Goal: Find specific page/section: Find specific page/section

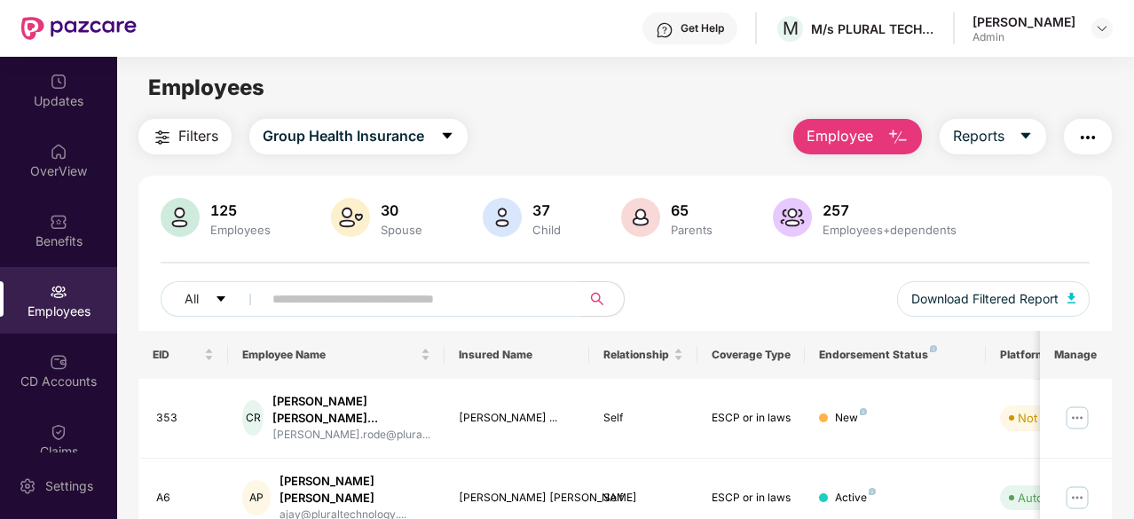
click at [629, 110] on main "Employees Filters Group Health Insurance Employee Reports 125 Employees 30 Spou…" at bounding box center [625, 316] width 1016 height 519
click at [500, 297] on input "text" at bounding box center [414, 299] width 285 height 27
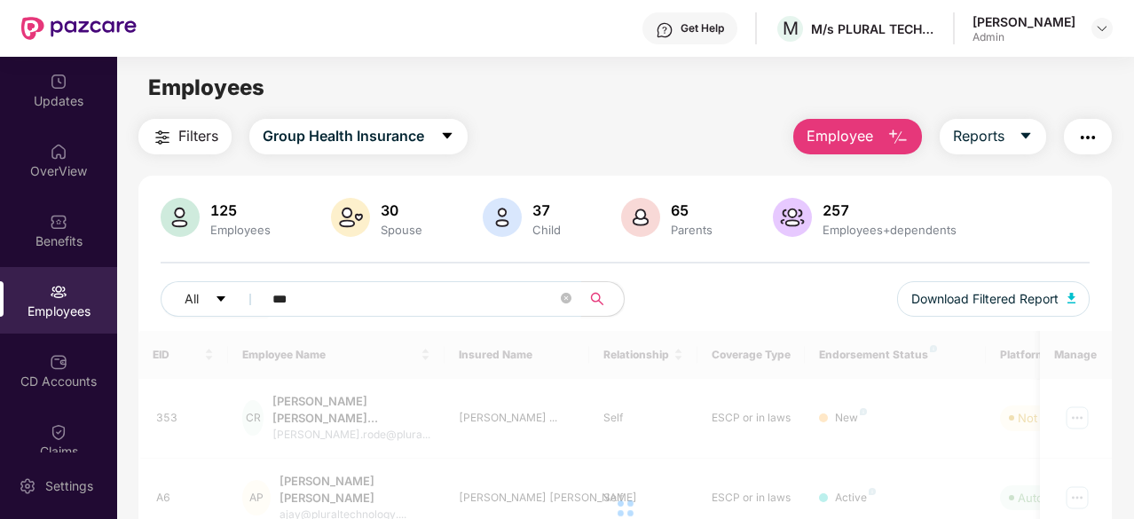
type input "****"
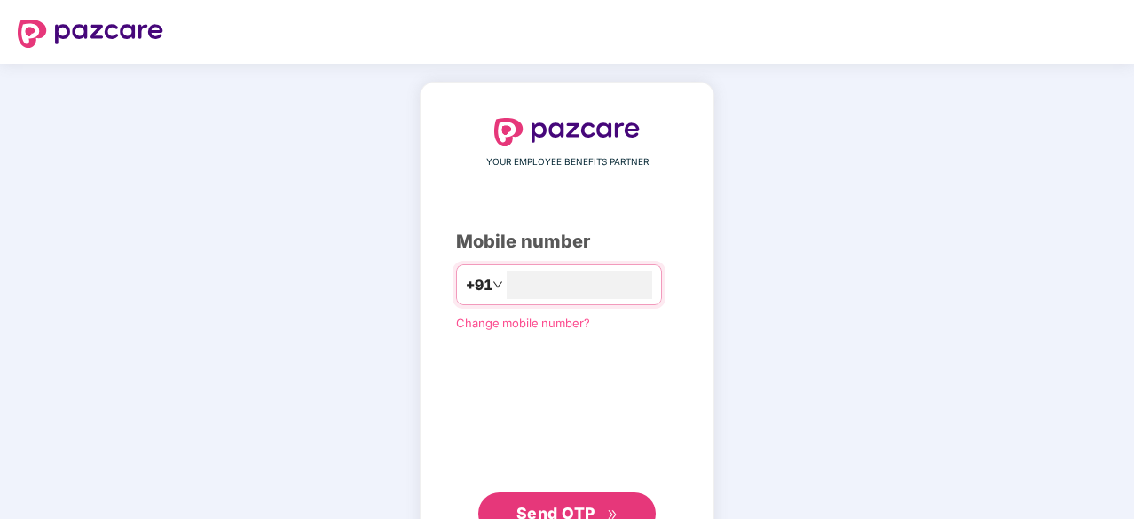
type input "**********"
click at [550, 506] on span "Send OTP" at bounding box center [555, 511] width 79 height 19
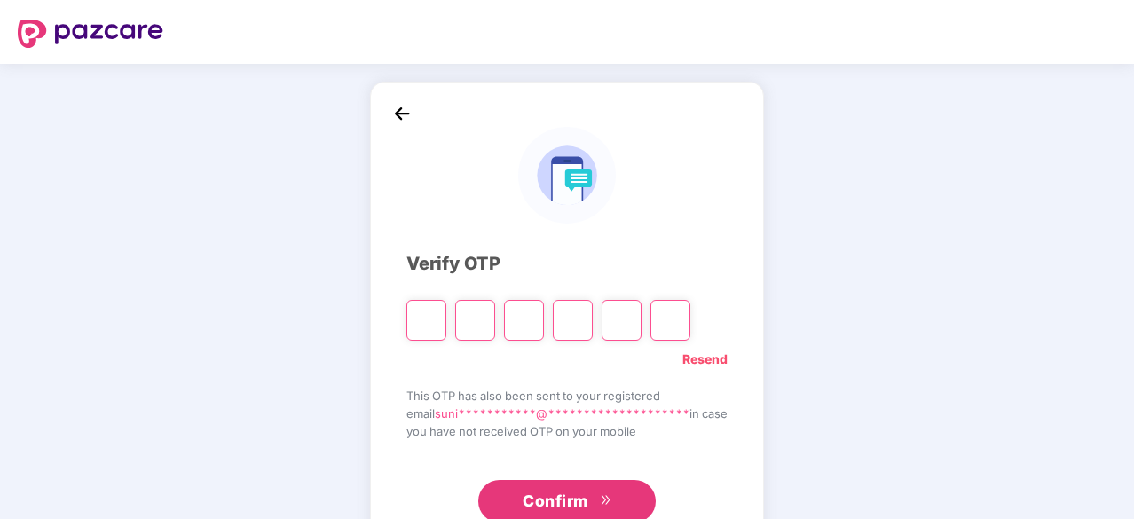
type input "*"
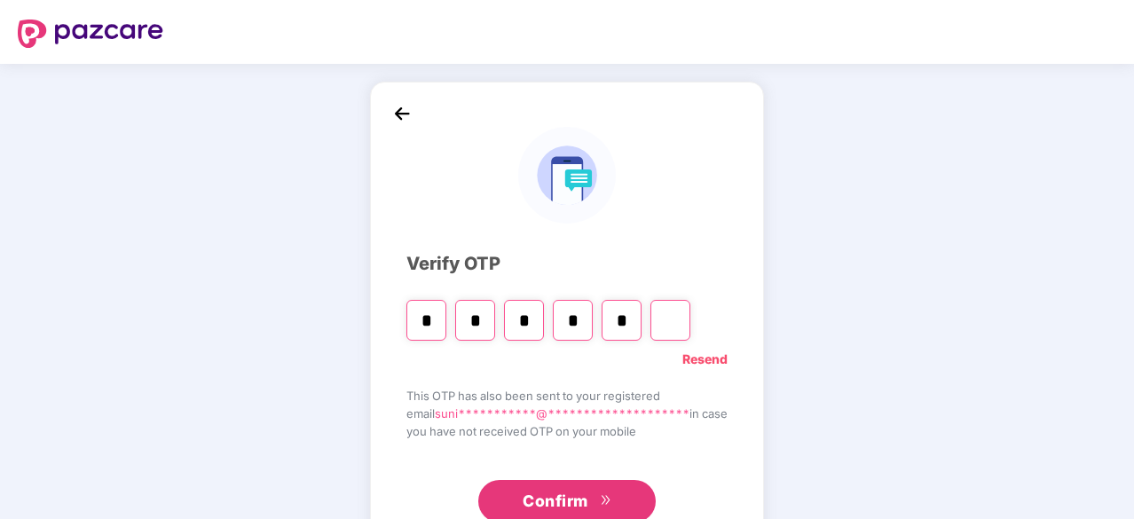
type input "*"
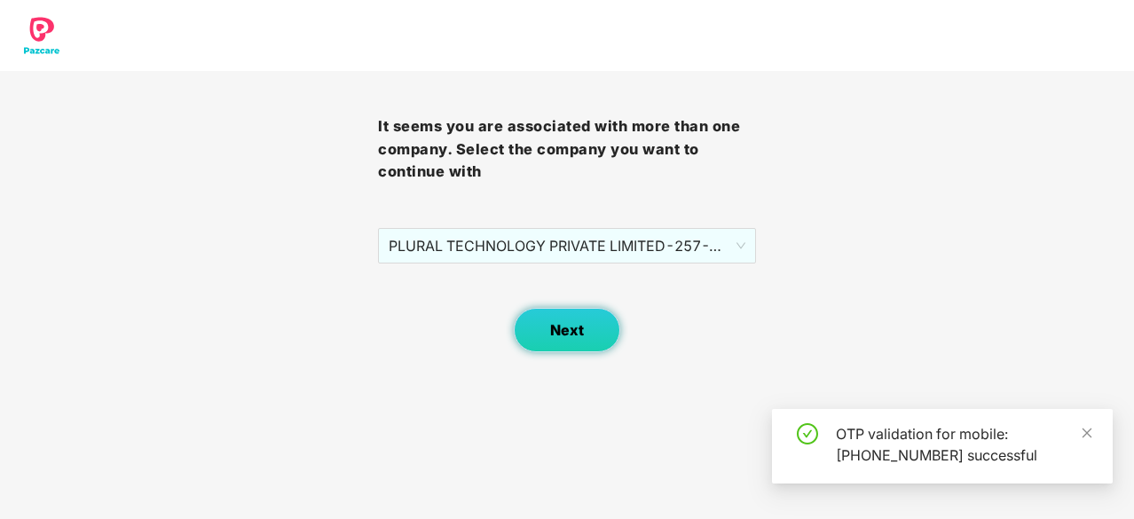
click at [566, 327] on span "Next" at bounding box center [567, 330] width 34 height 17
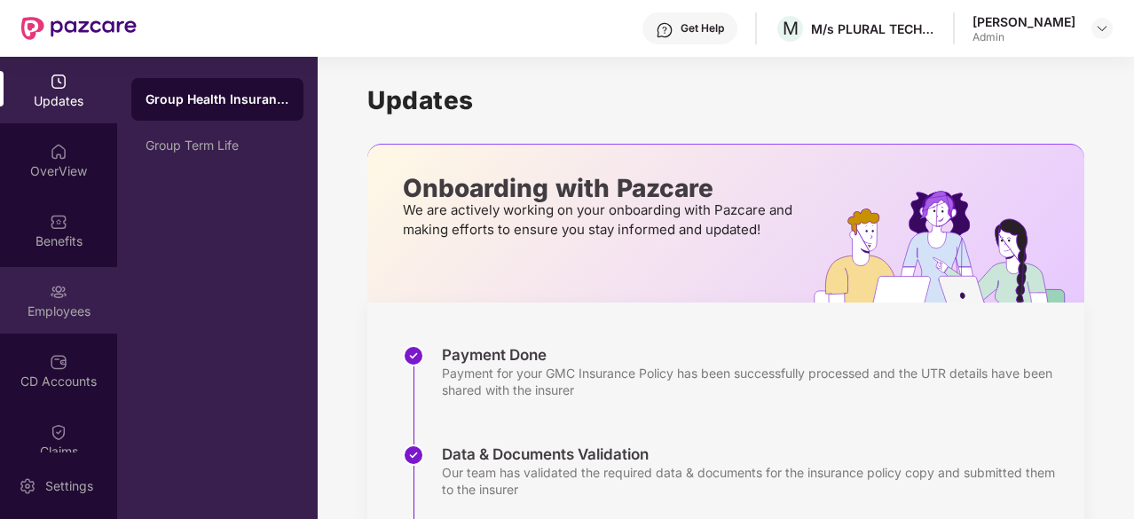
click at [44, 299] on div "Employees" at bounding box center [58, 300] width 117 height 67
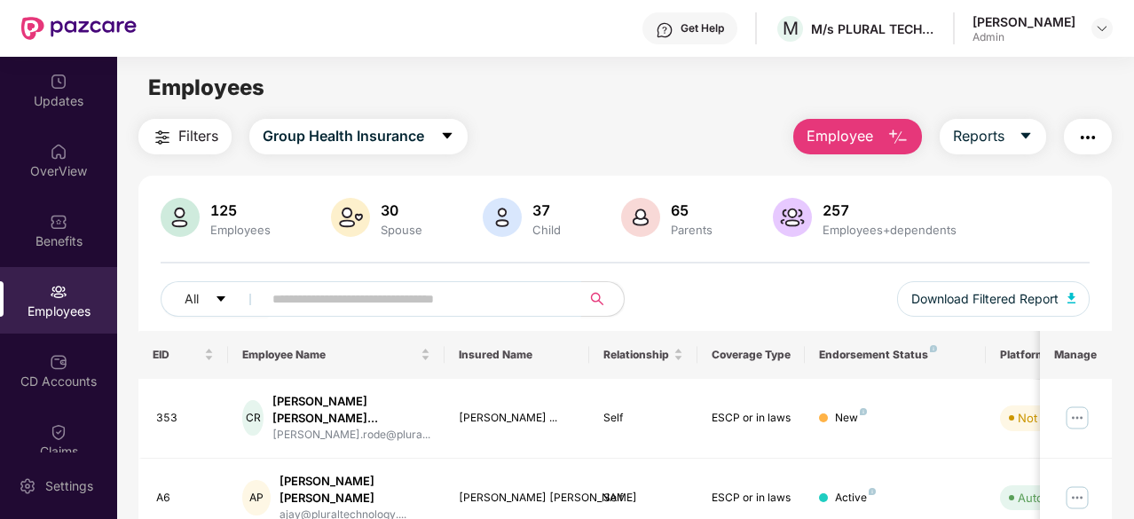
click at [321, 292] on input "text" at bounding box center [414, 299] width 285 height 27
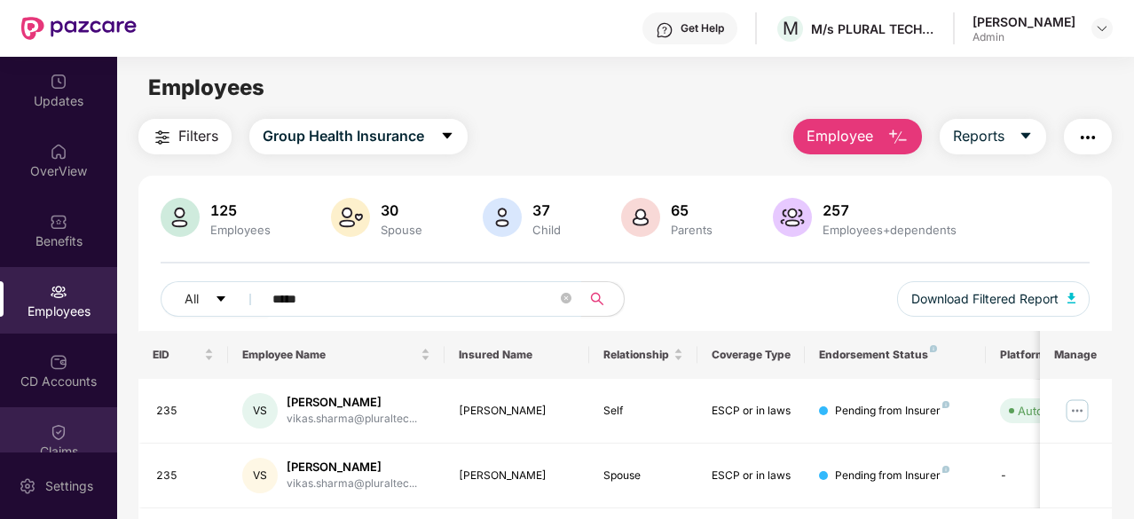
type input "*****"
click at [50, 433] on img at bounding box center [59, 432] width 18 height 18
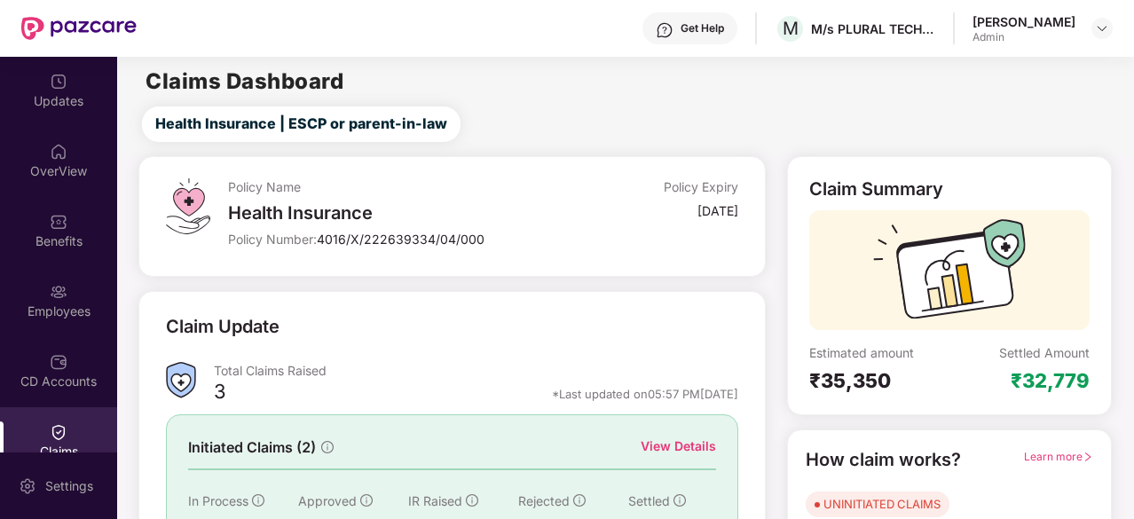
click at [683, 448] on div "View Details" at bounding box center [678, 447] width 75 height 20
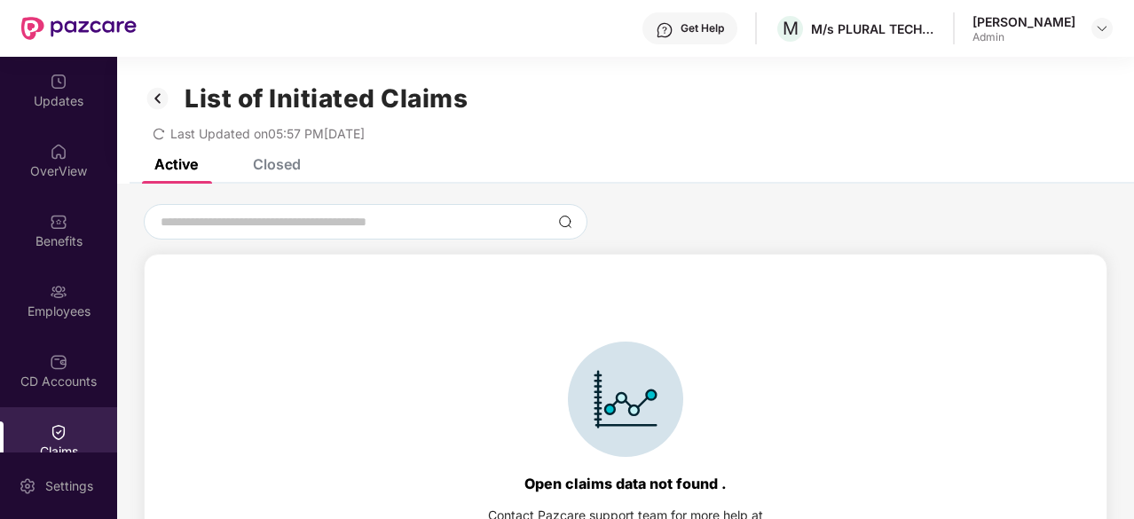
click at [271, 175] on div "Closed" at bounding box center [263, 164] width 75 height 39
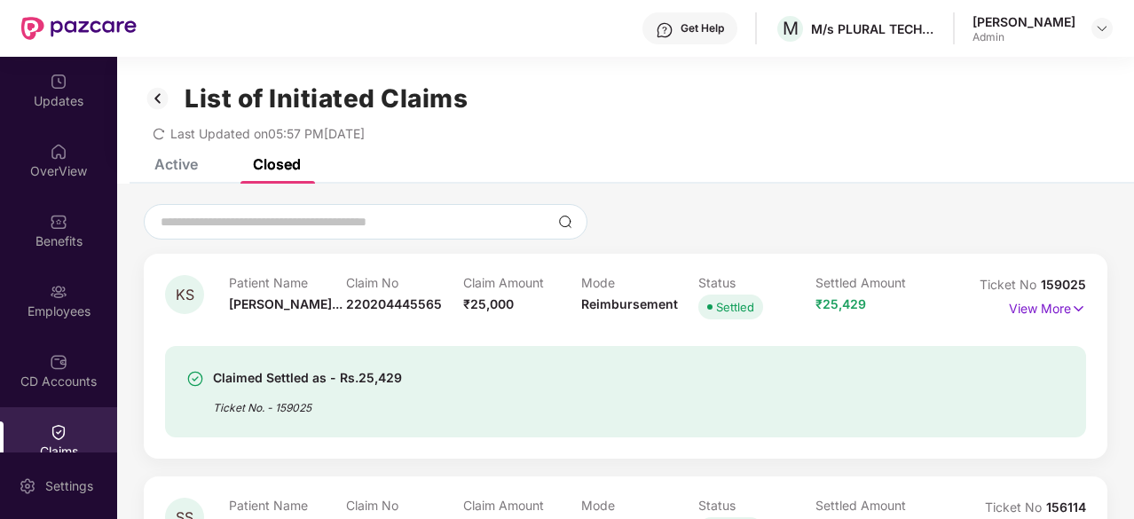
click at [1113, 499] on div "KS Patient Name Kalpana Shrik... Claim No 220204445565 Claim Amount ₹25,000 Mod…" at bounding box center [625, 443] width 1017 height 478
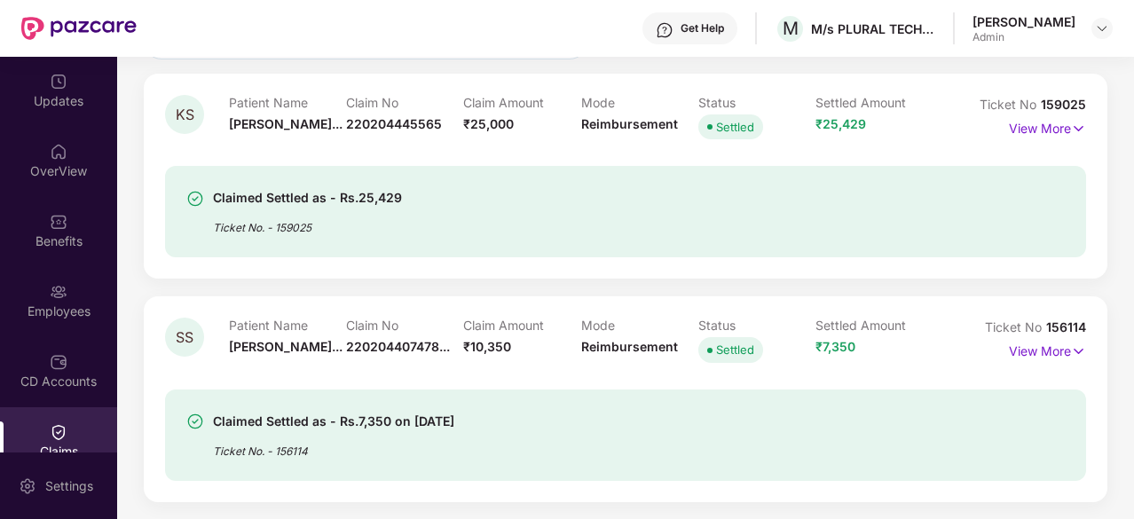
click at [1129, 122] on div "KS Patient Name Kalpana Shrik... Claim No 220204445565 Claim Amount ₹25,000 Mod…" at bounding box center [625, 263] width 1017 height 478
click at [109, 395] on div "CD Accounts" at bounding box center [58, 370] width 117 height 67
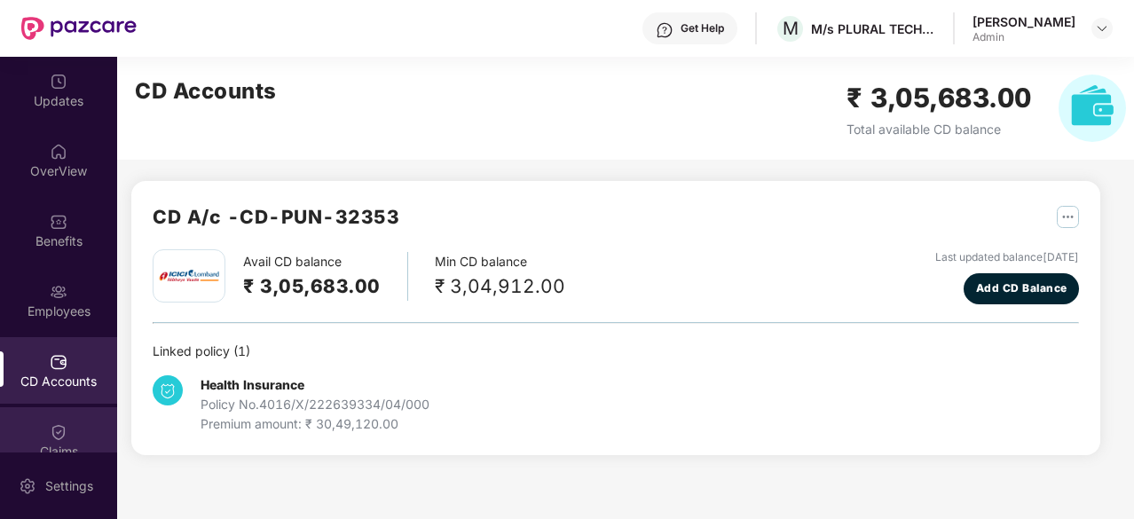
click at [109, 441] on div "Claims" at bounding box center [58, 440] width 117 height 67
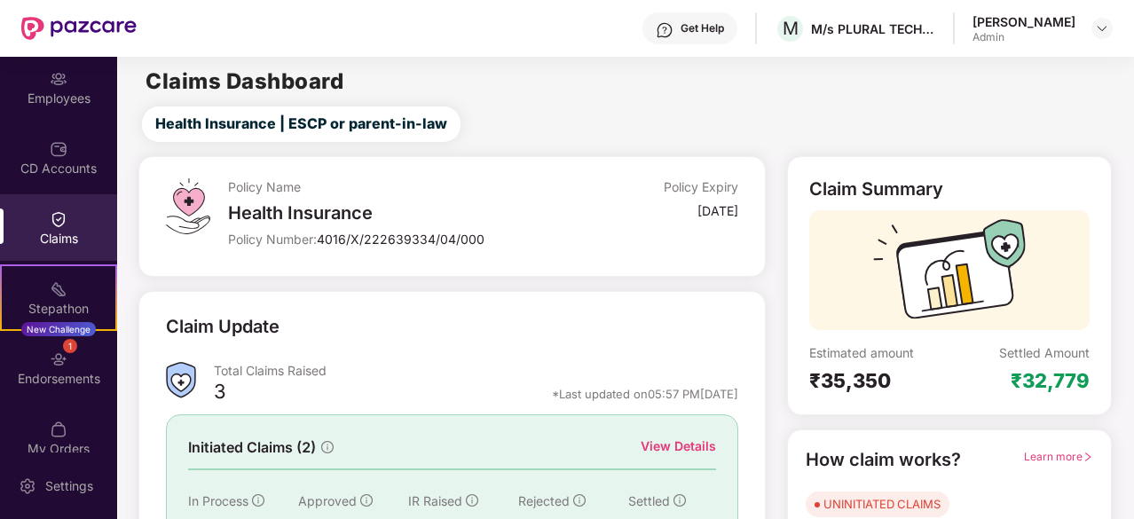
scroll to position [174, 0]
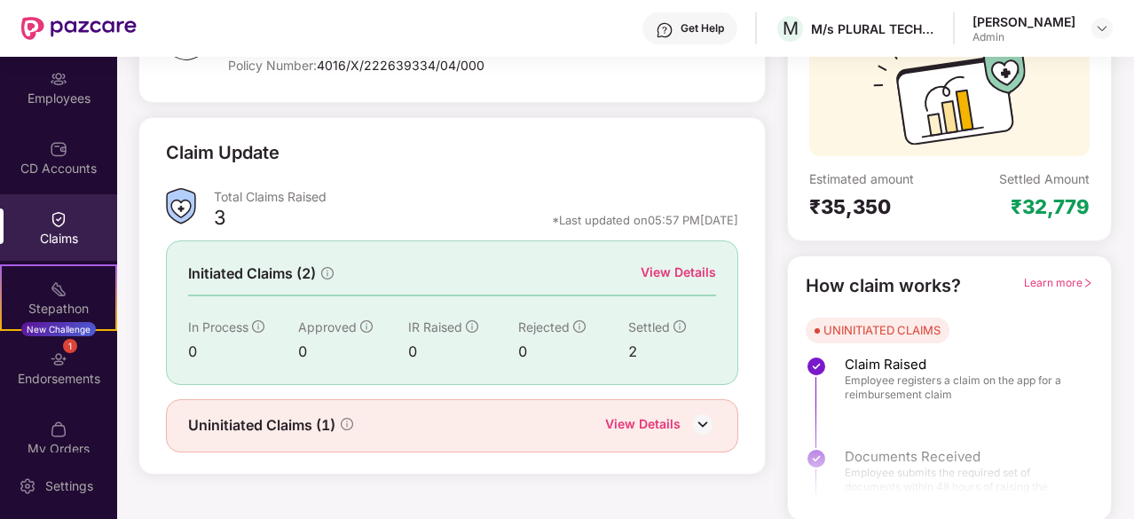
click at [658, 417] on div "View Details" at bounding box center [642, 425] width 75 height 23
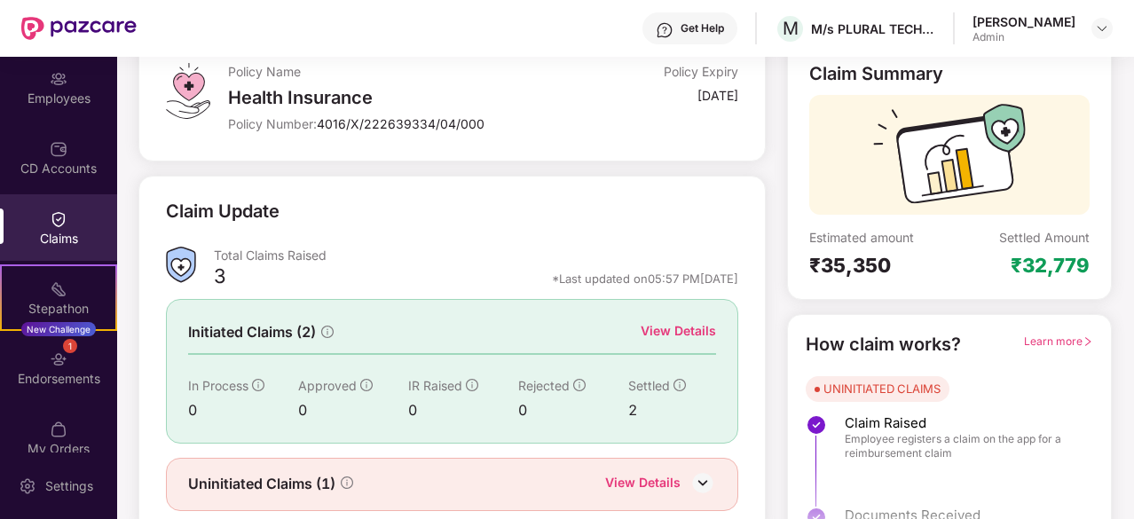
scroll to position [174, 0]
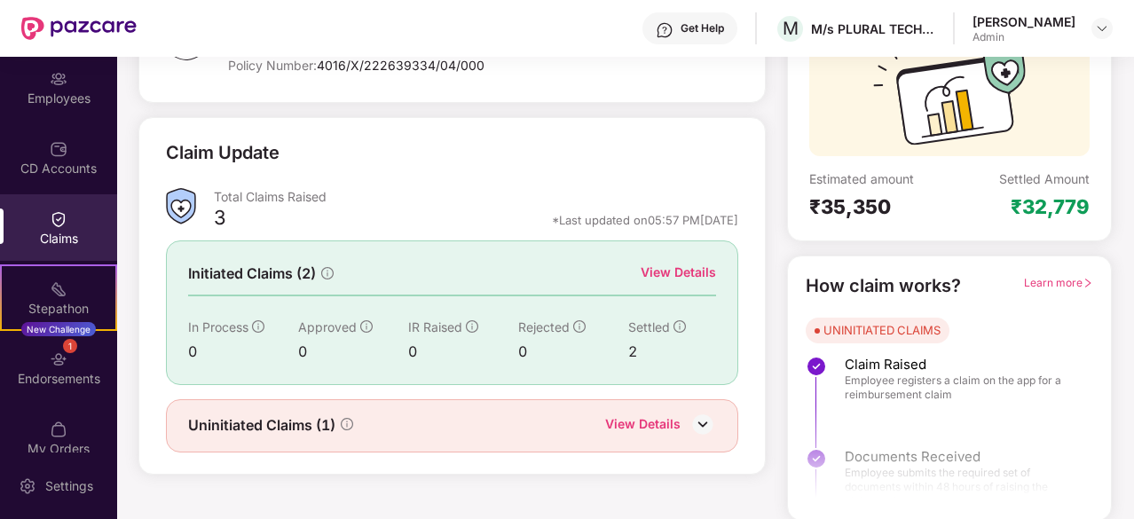
click at [660, 274] on div "View Details" at bounding box center [678, 273] width 75 height 20
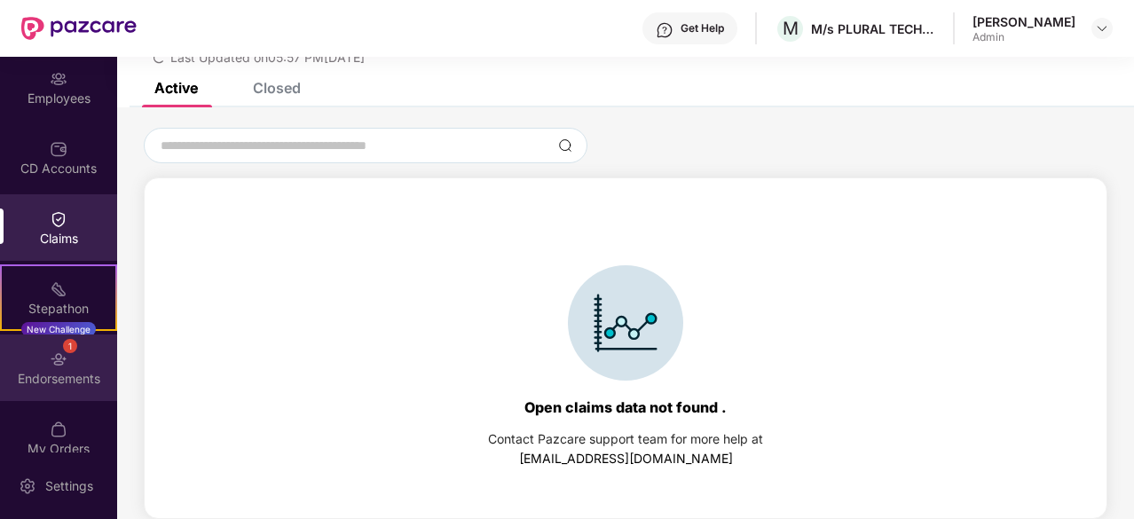
click at [69, 360] on div "1 Endorsements" at bounding box center [58, 367] width 117 height 67
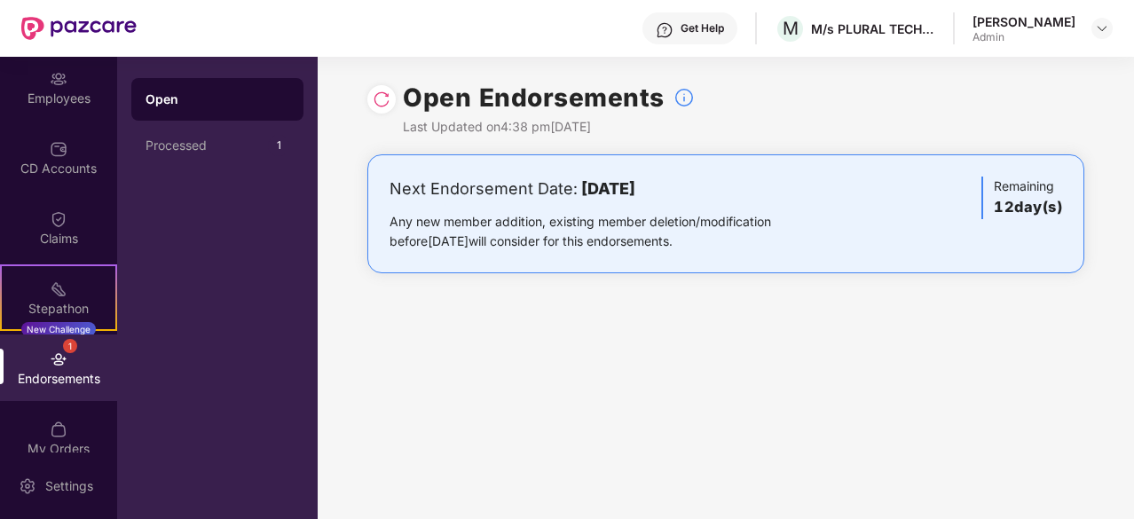
click at [733, 372] on div "Open Endorsements Last Updated on 4:38 pm, 20 Aug 2025 Next Endorsement Date: 0…" at bounding box center [726, 288] width 816 height 462
click at [56, 106] on div "Employees" at bounding box center [58, 99] width 117 height 18
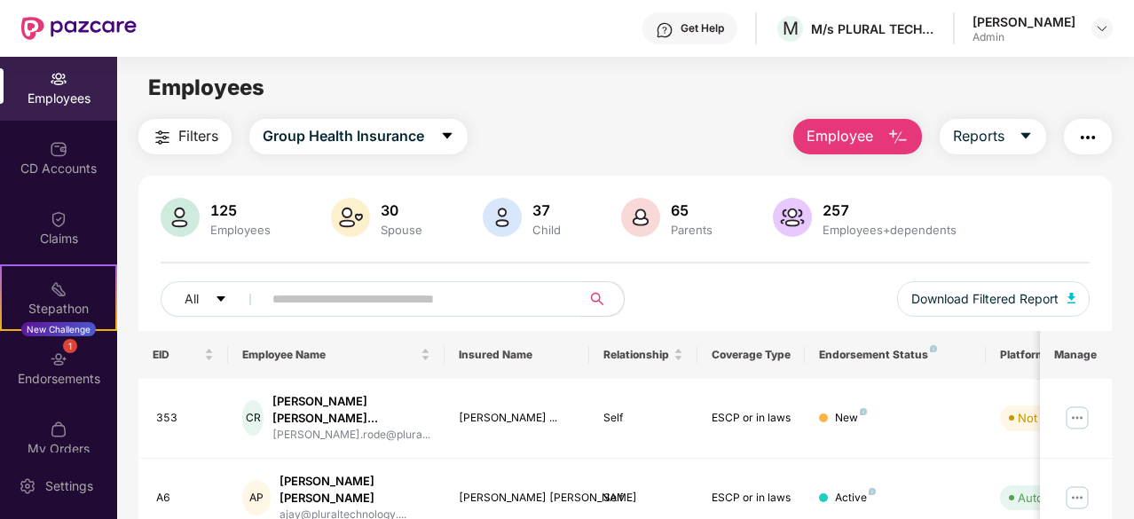
click at [329, 291] on input "text" at bounding box center [414, 299] width 285 height 27
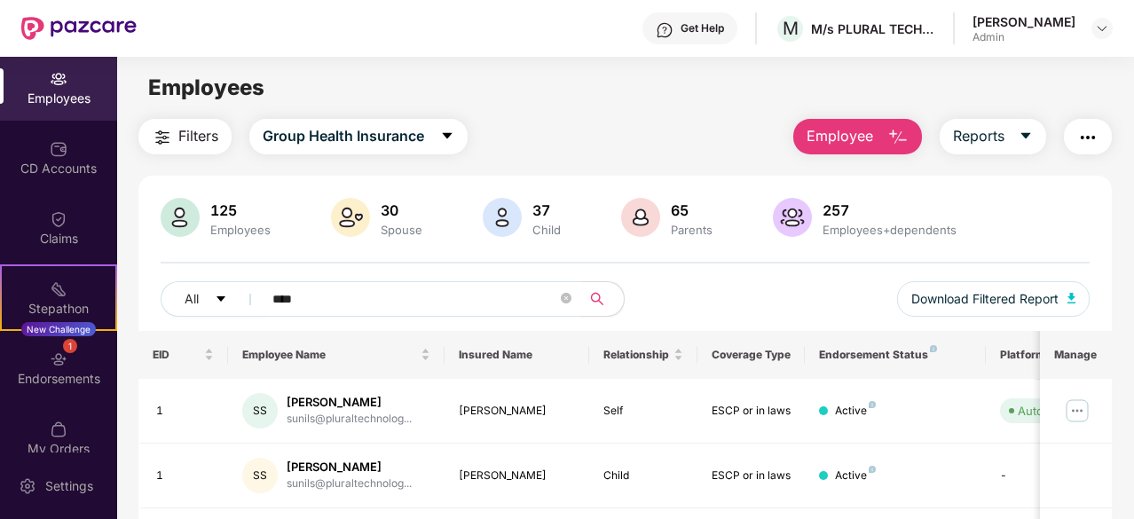
type input "*****"
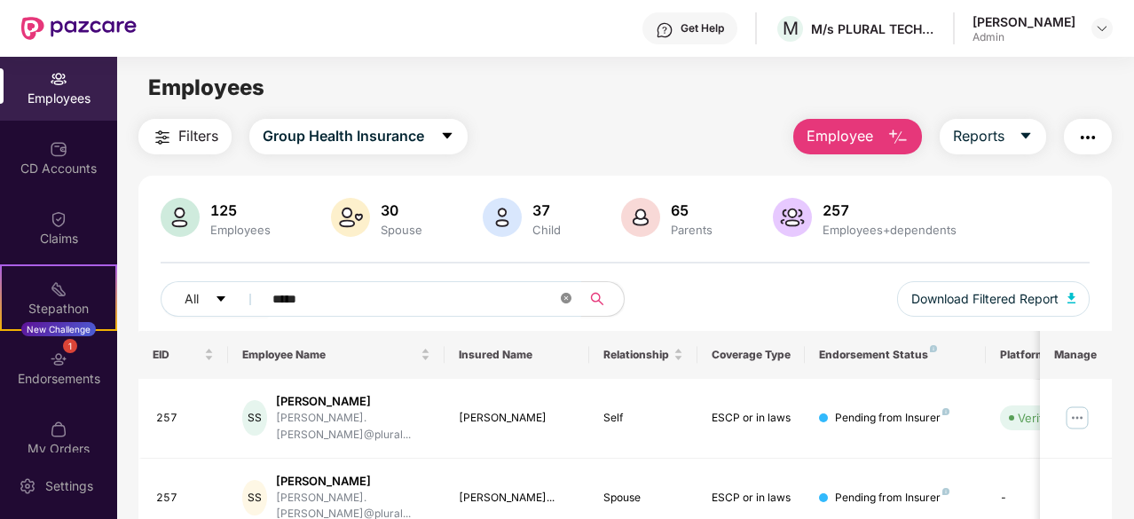
click at [563, 300] on icon "close-circle" at bounding box center [566, 298] width 11 height 11
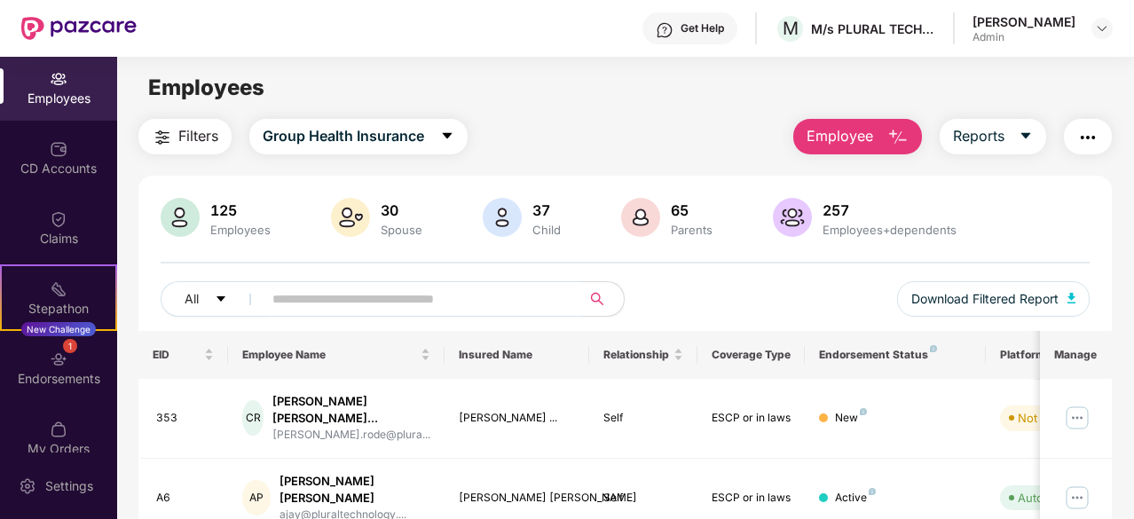
click at [452, 303] on input "text" at bounding box center [414, 299] width 285 height 27
type input "*"
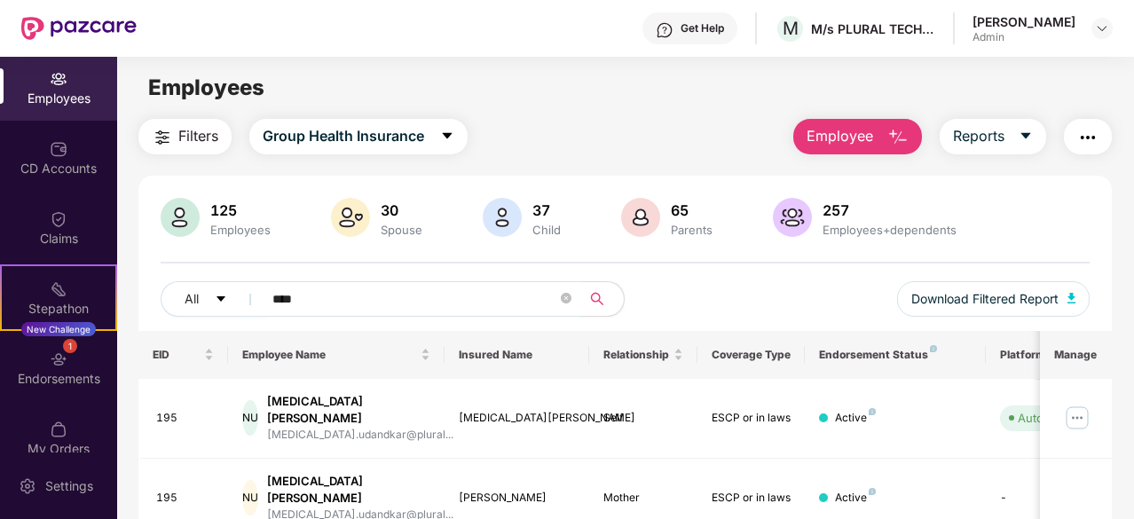
type input "****"
click at [1130, 499] on div "Filters Group Health Insurance Employee Reports 125 Employees 30 Spouse 37 Chil…" at bounding box center [625, 400] width 1016 height 563
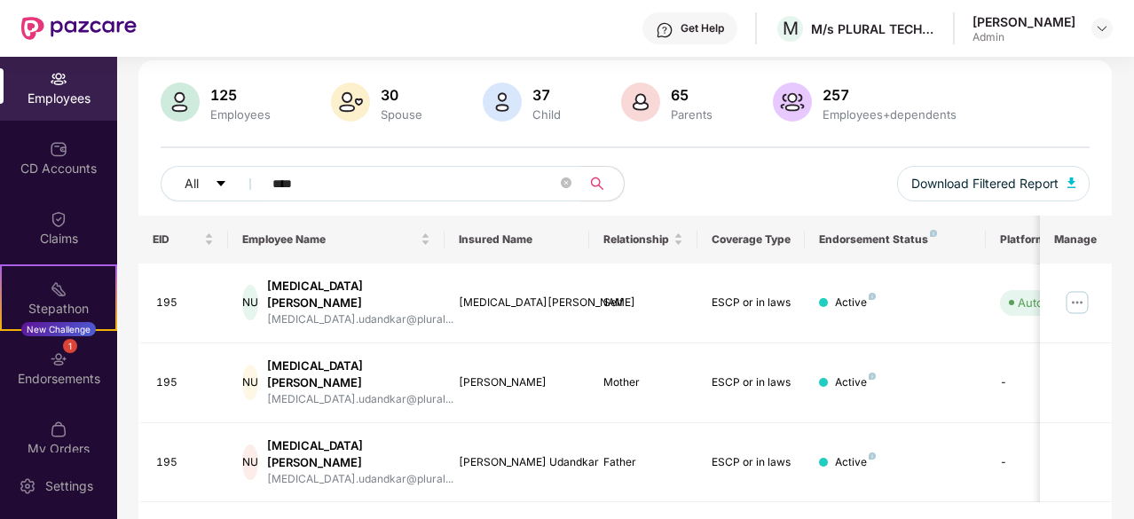
click at [66, 96] on div "Employees" at bounding box center [58, 99] width 117 height 18
click at [43, 90] on div "Employees" at bounding box center [58, 99] width 117 height 18
click at [1131, 93] on div "Filters Group Health Insurance Employee Reports 125 Employees 30 Spouse 37 Chil…" at bounding box center [625, 285] width 1016 height 563
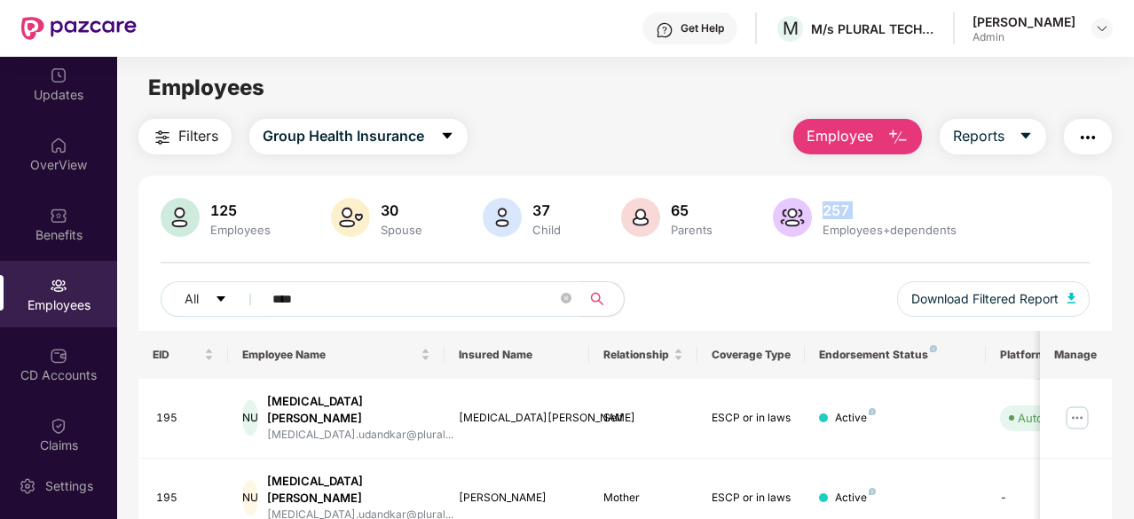
scroll to position [0, 0]
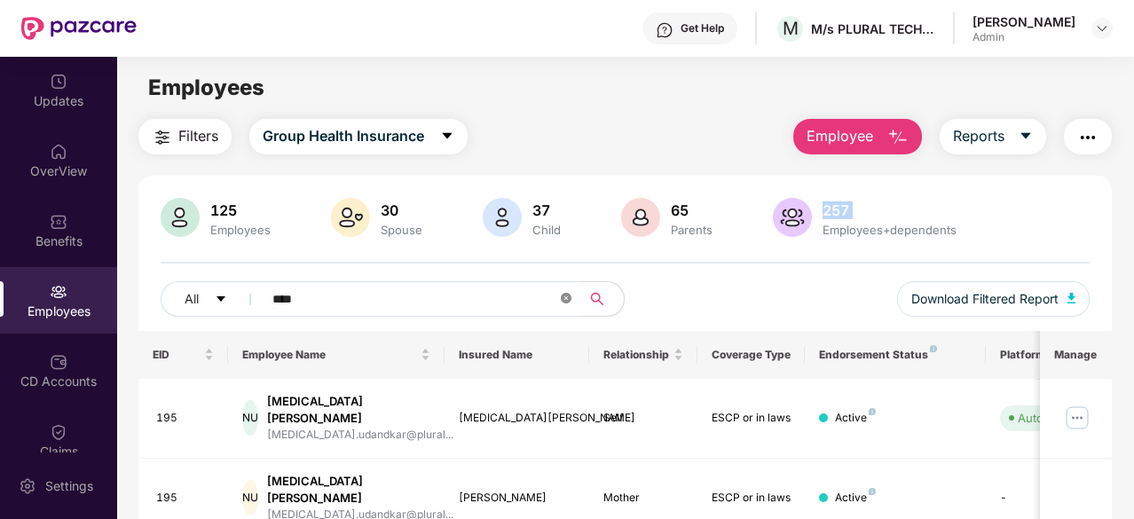
click at [562, 299] on icon "close-circle" at bounding box center [566, 298] width 11 height 11
